Goal: Task Accomplishment & Management: Complete application form

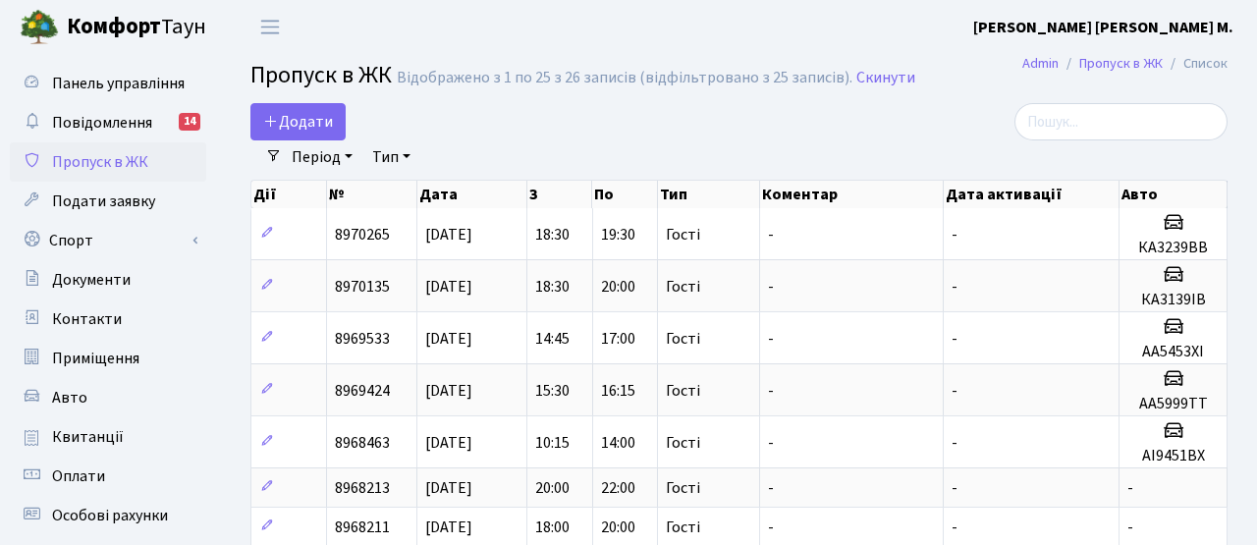
select select "25"
click at [323, 124] on span "Додати" at bounding box center [298, 122] width 70 height 22
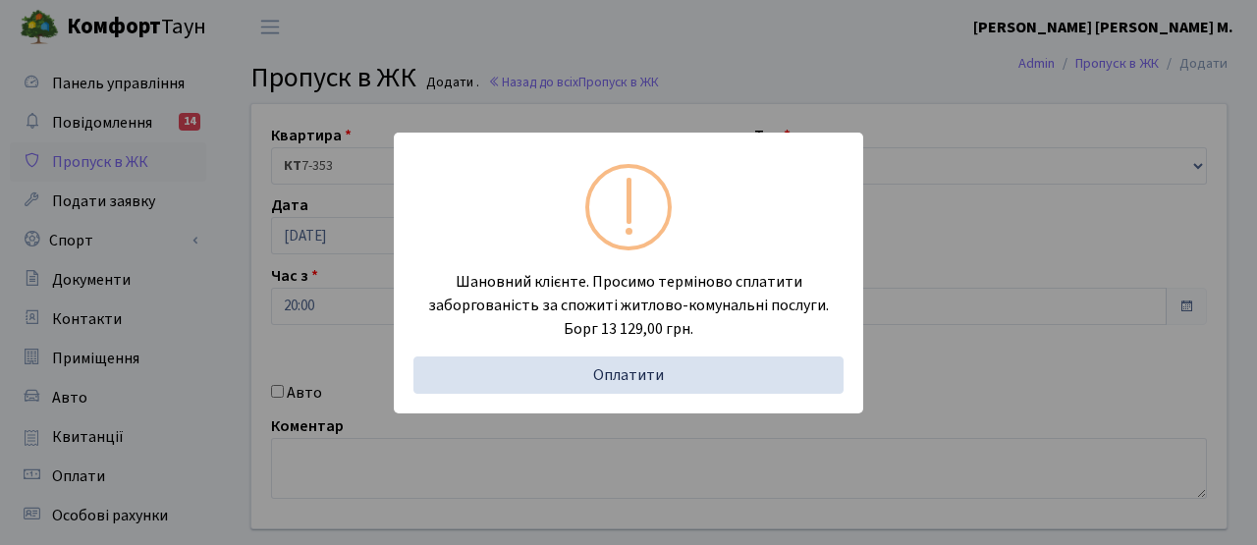
click at [338, 235] on div "Шановний клієнте. Просимо терміново сплатити заборгованість за спожиті житлово-…" at bounding box center [628, 272] width 1257 height 545
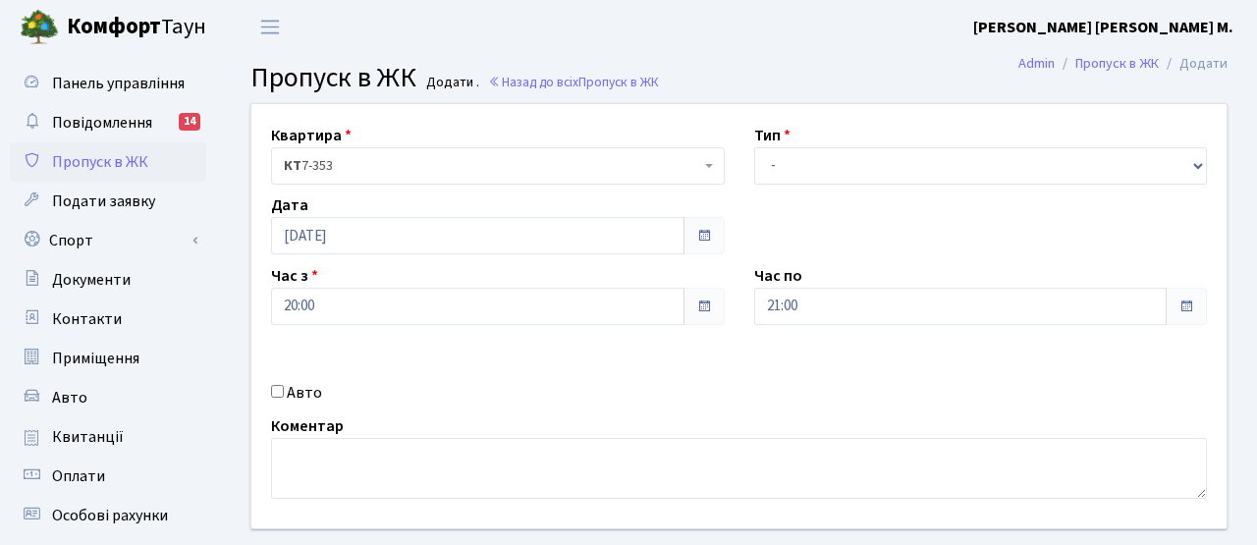
click at [293, 394] on label "Авто" at bounding box center [304, 393] width 35 height 24
click at [284, 394] on input "Авто" at bounding box center [277, 391] width 13 height 13
checkbox input "true"
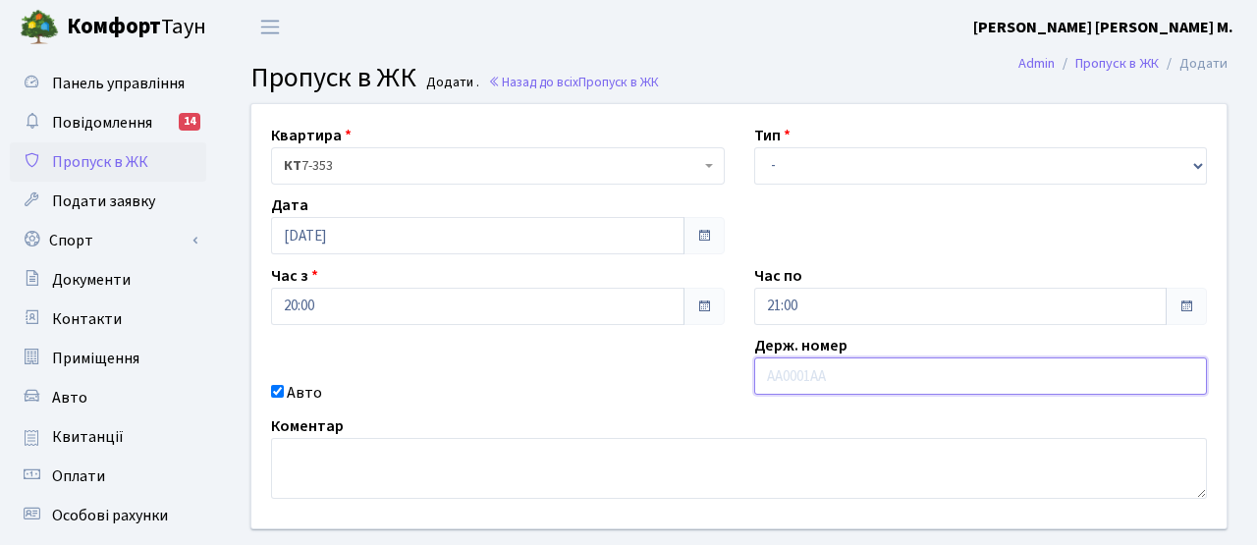
paste input "AI8603OA"
type input "AI8603OA"
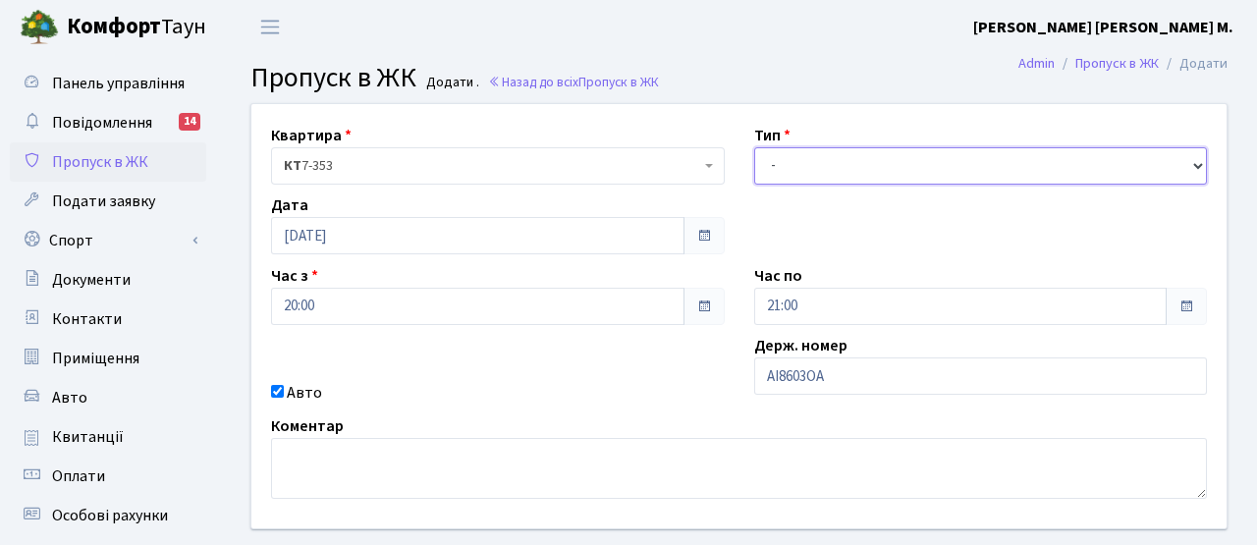
click at [829, 159] on select "- Доставка Таксі Гості Сервіс" at bounding box center [981, 165] width 454 height 37
select select "2"
click at [754, 147] on select "- Доставка Таксі Гості Сервіс" at bounding box center [981, 165] width 454 height 37
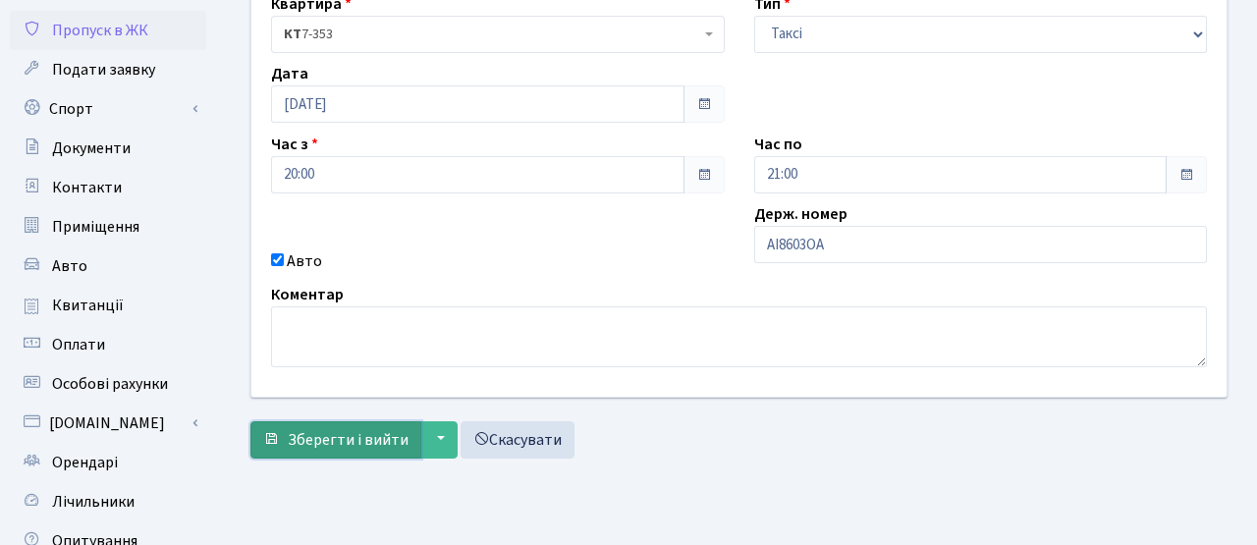
click at [375, 447] on span "Зберегти і вийти" at bounding box center [348, 440] width 121 height 22
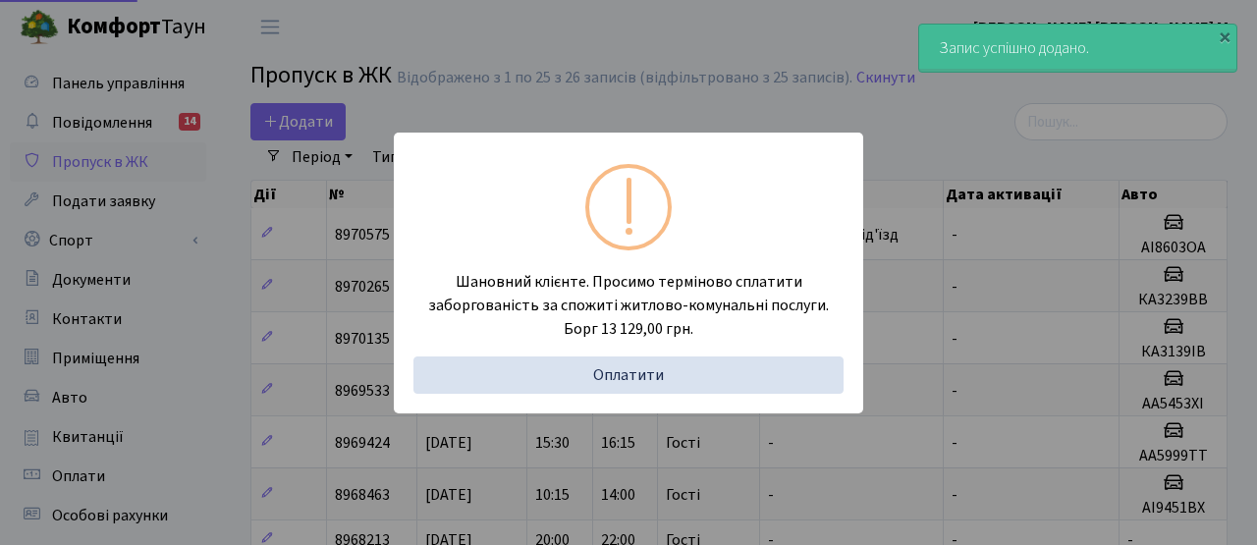
select select "25"
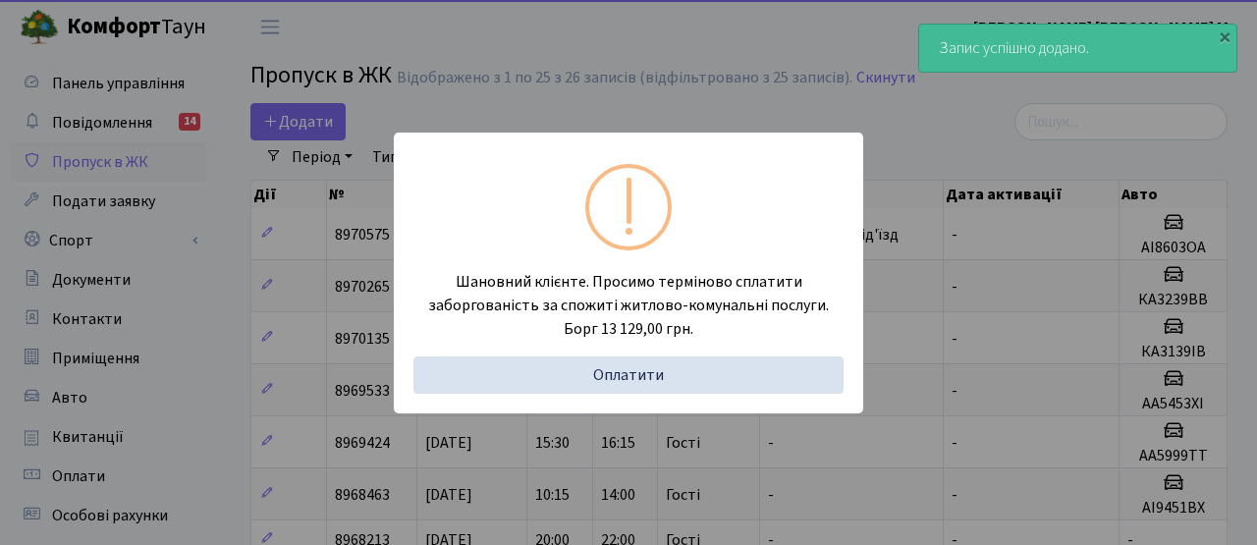
click at [379, 431] on div "Шановний клієнте. Просимо терміново сплатити заборгованість за спожиті житлово-…" at bounding box center [628, 272] width 1257 height 545
